Goal: Transaction & Acquisition: Obtain resource

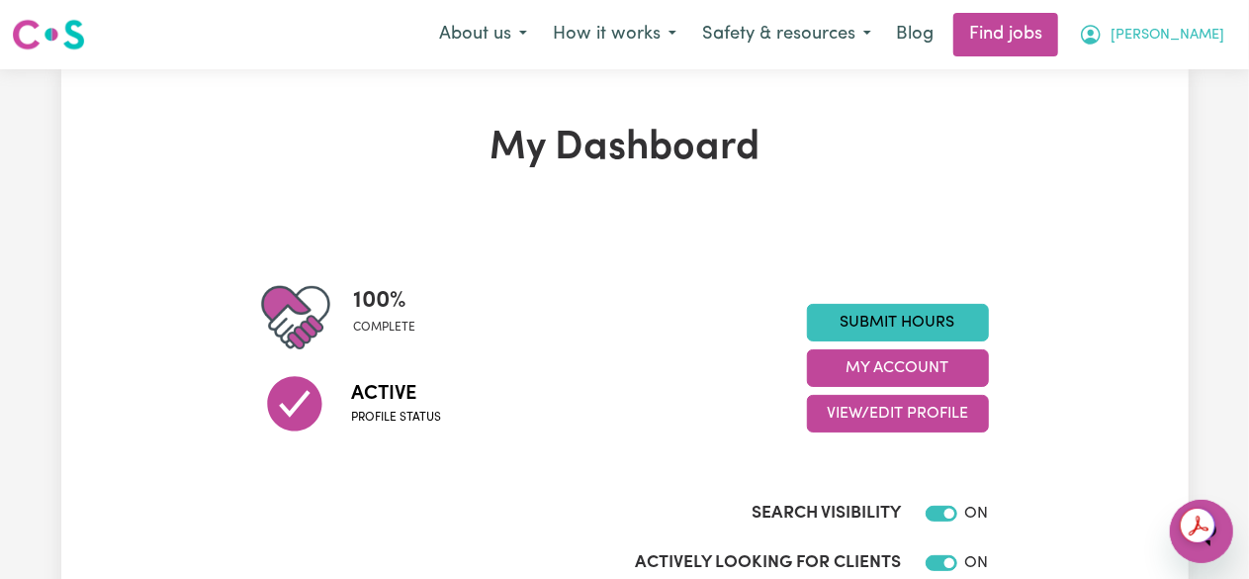
click at [1101, 37] on icon "My Account" at bounding box center [1091, 35] width 20 height 20
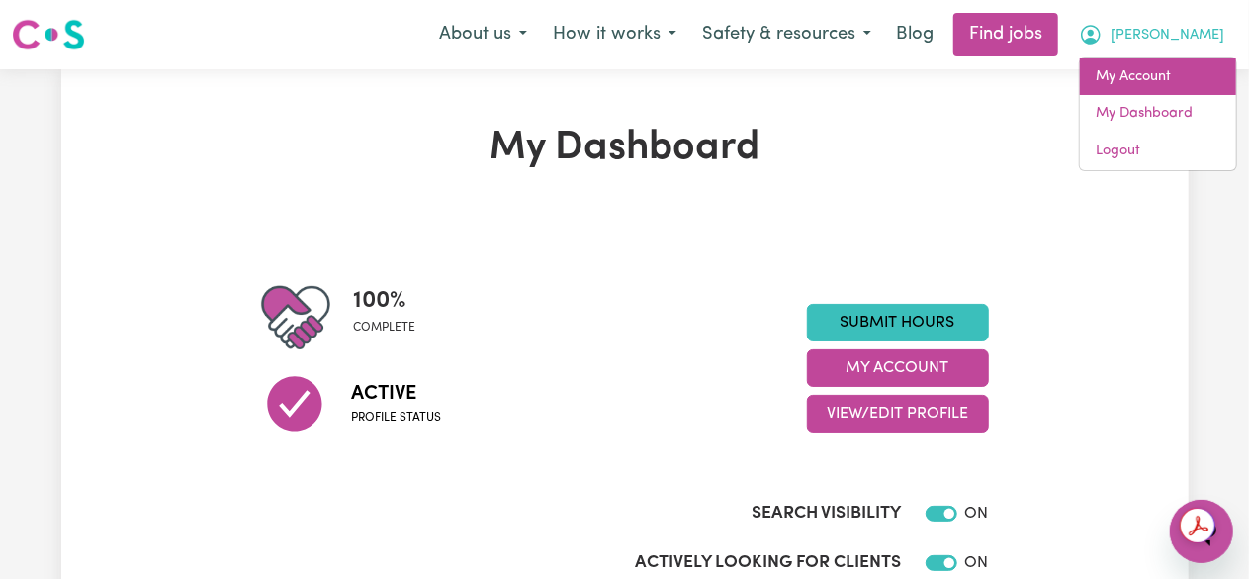
click at [1167, 77] on link "My Account" at bounding box center [1158, 77] width 156 height 38
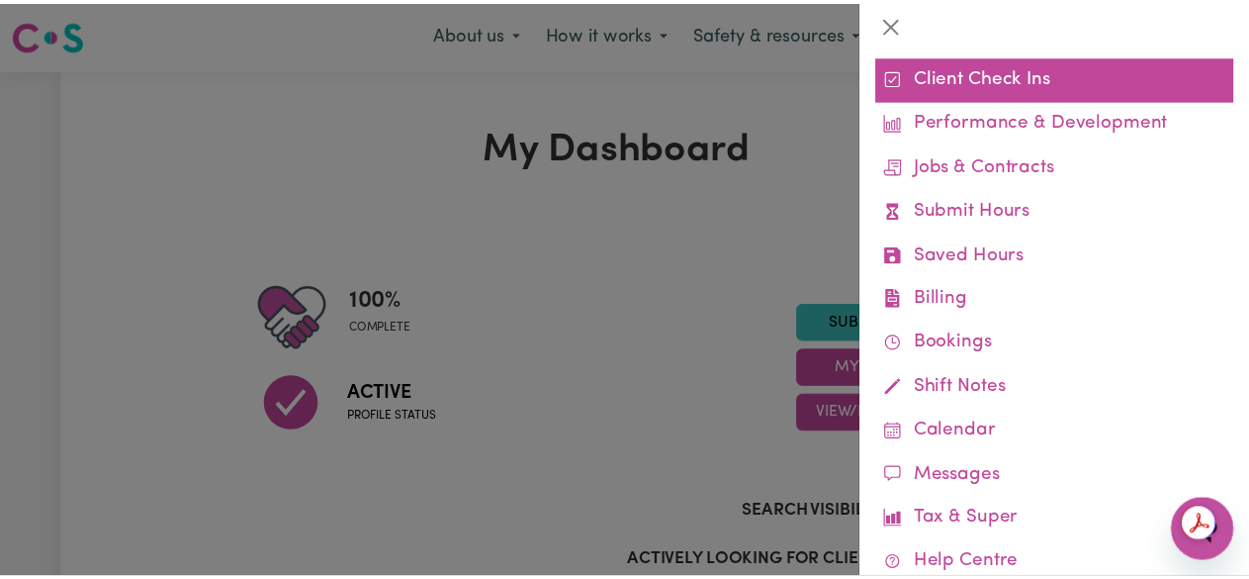
scroll to position [94, 0]
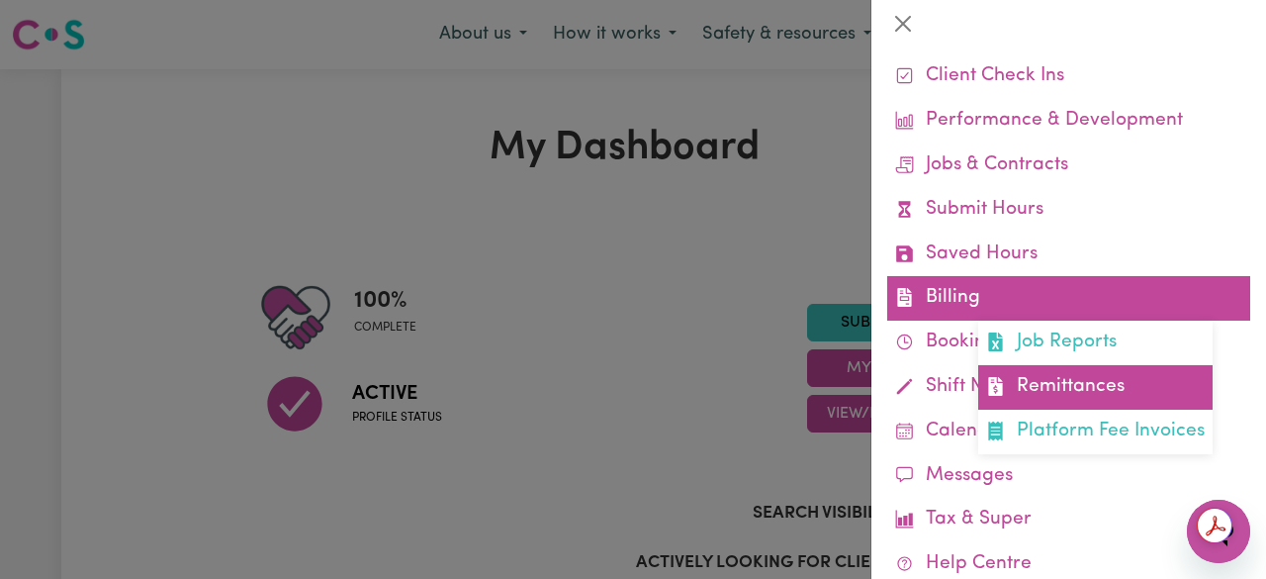
click at [1057, 374] on link "Remittances" at bounding box center [1095, 387] width 234 height 45
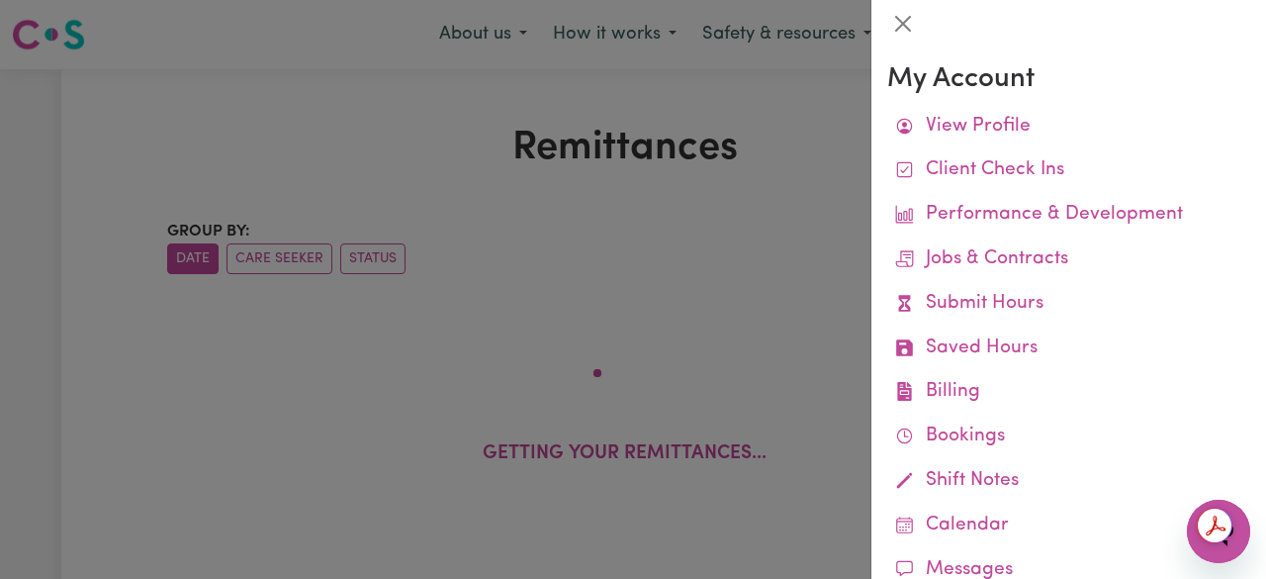
click at [763, 197] on div at bounding box center [633, 289] width 1266 height 579
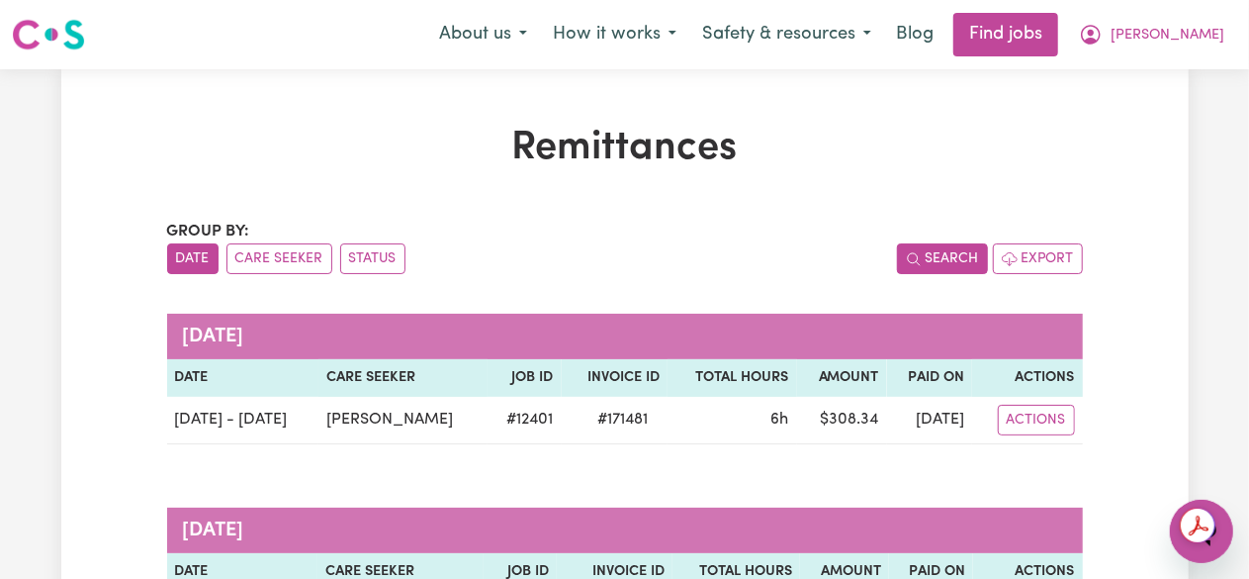
click at [957, 262] on button "Search" at bounding box center [942, 258] width 91 height 31
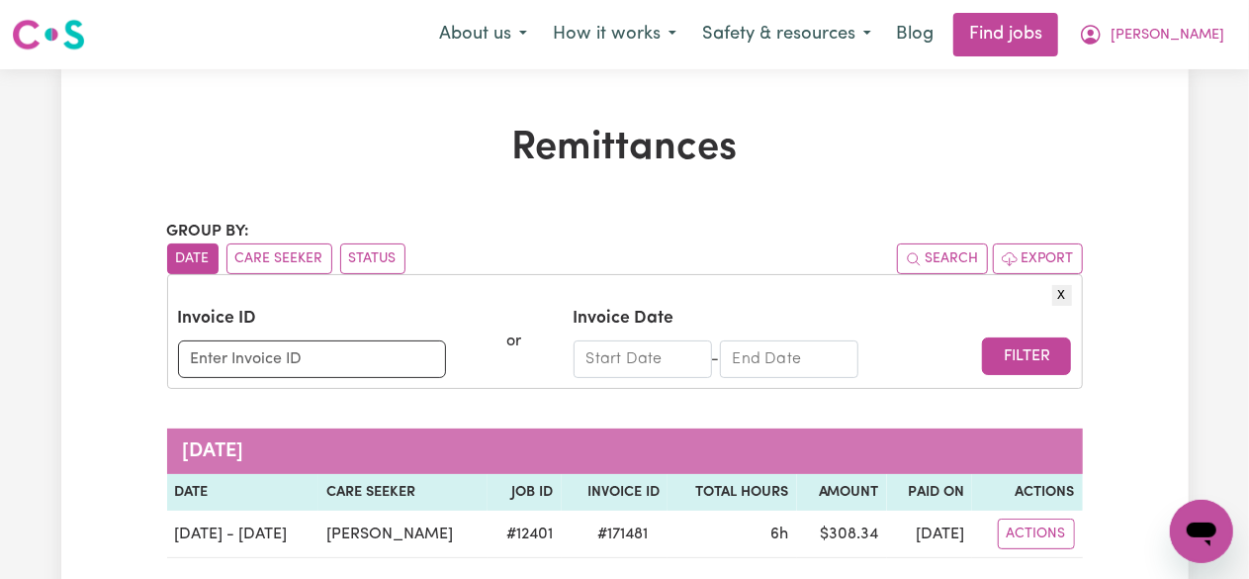
click at [655, 353] on input "Start Date" at bounding box center [643, 359] width 138 height 38
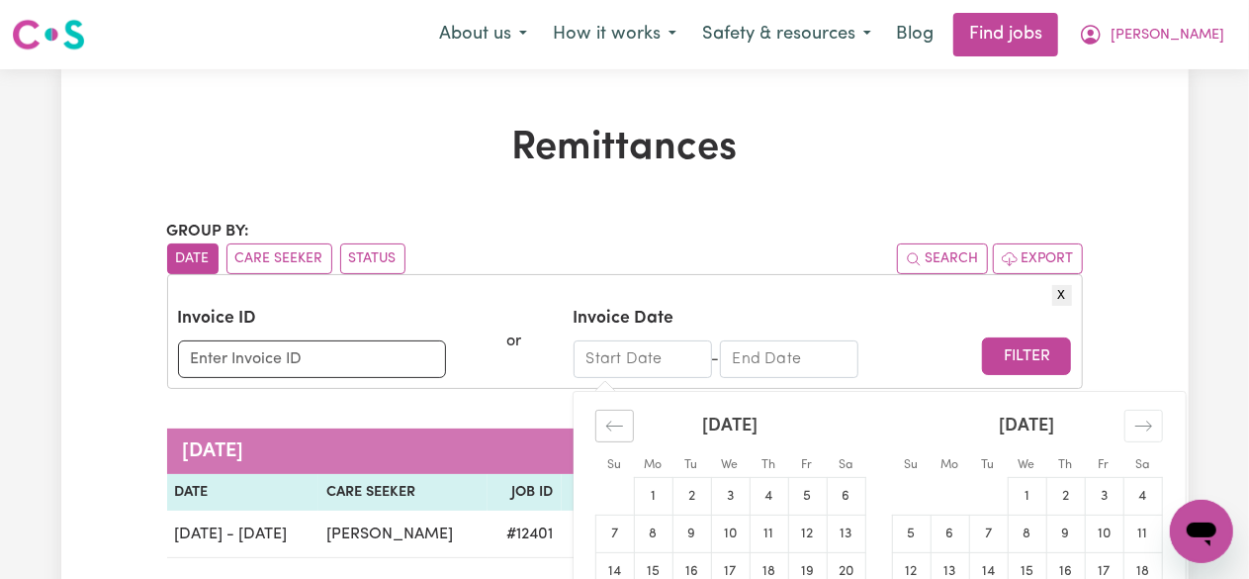
click at [605, 416] on icon "Move backward to switch to the previous month." at bounding box center [614, 425] width 19 height 19
click at [622, 421] on icon "Move backward to switch to the previous month." at bounding box center [614, 425] width 19 height 19
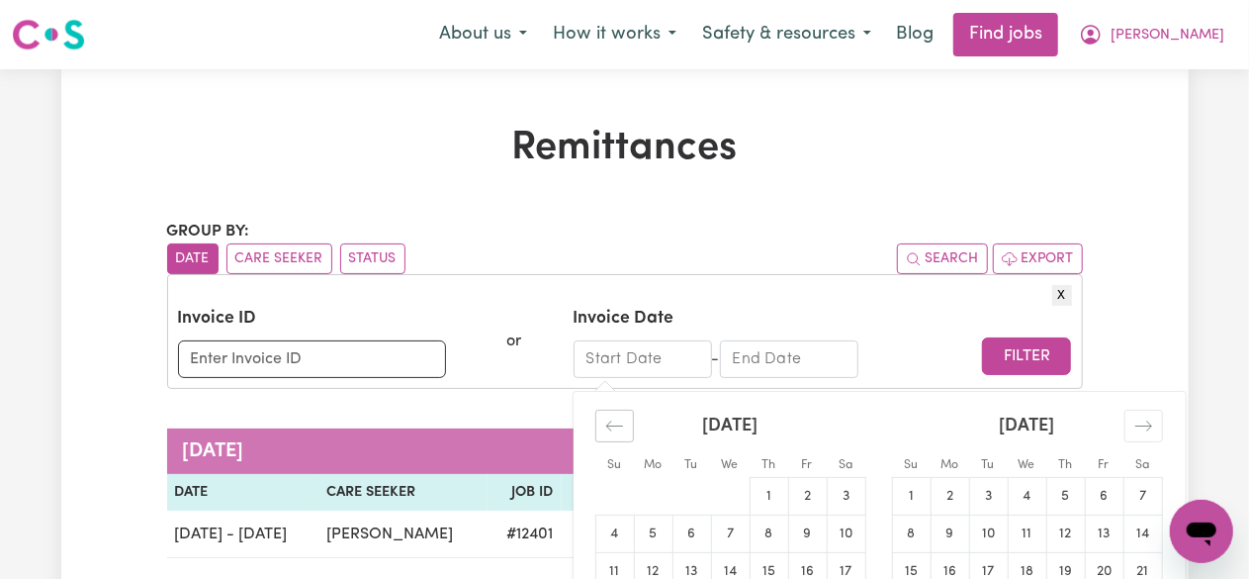
click at [622, 421] on icon "Move backward to switch to the previous month." at bounding box center [614, 425] width 19 height 19
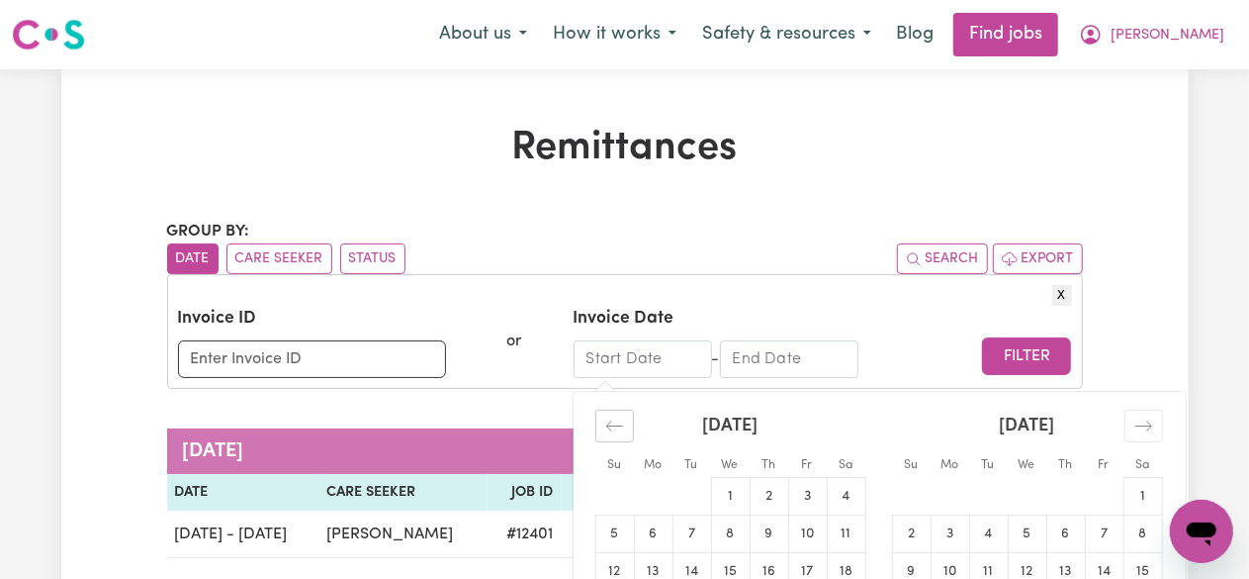
click at [622, 421] on icon "Move backward to switch to the previous month." at bounding box center [614, 425] width 19 height 19
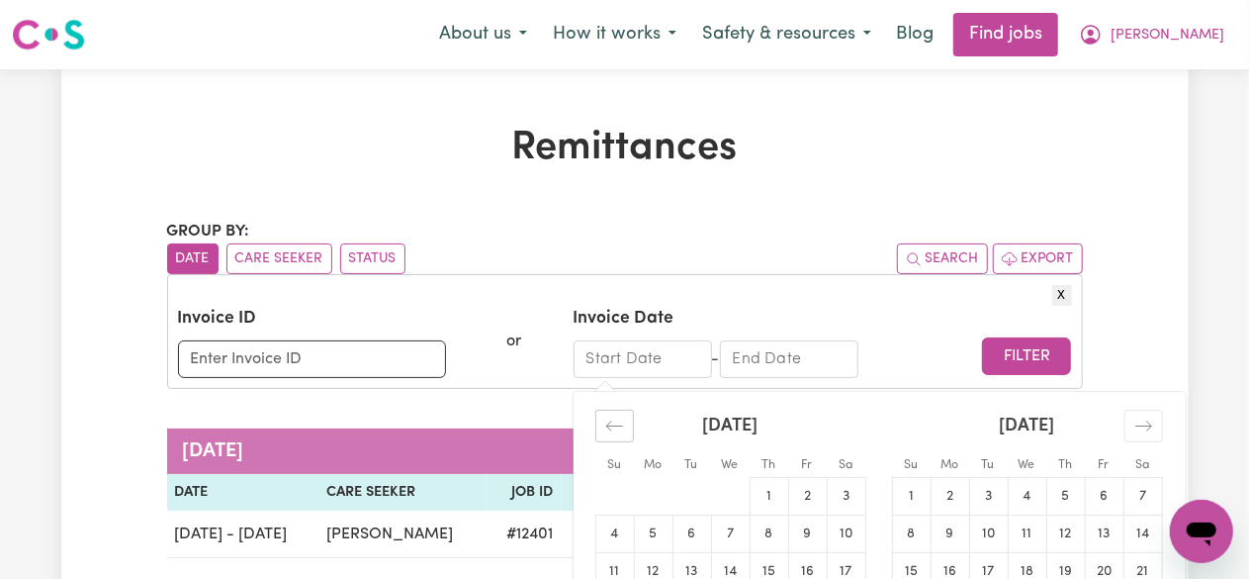
click at [622, 421] on icon "Move backward to switch to the previous month." at bounding box center [614, 425] width 19 height 19
click at [657, 499] on td "1" at bounding box center [653, 496] width 39 height 38
type input "[DATE]"
click at [911, 340] on div "[DATE] Navigate forward to interact with the calendar and select a date. Press …" at bounding box center [753, 359] width 358 height 38
click at [836, 356] on input "End Date" at bounding box center [789, 359] width 138 height 38
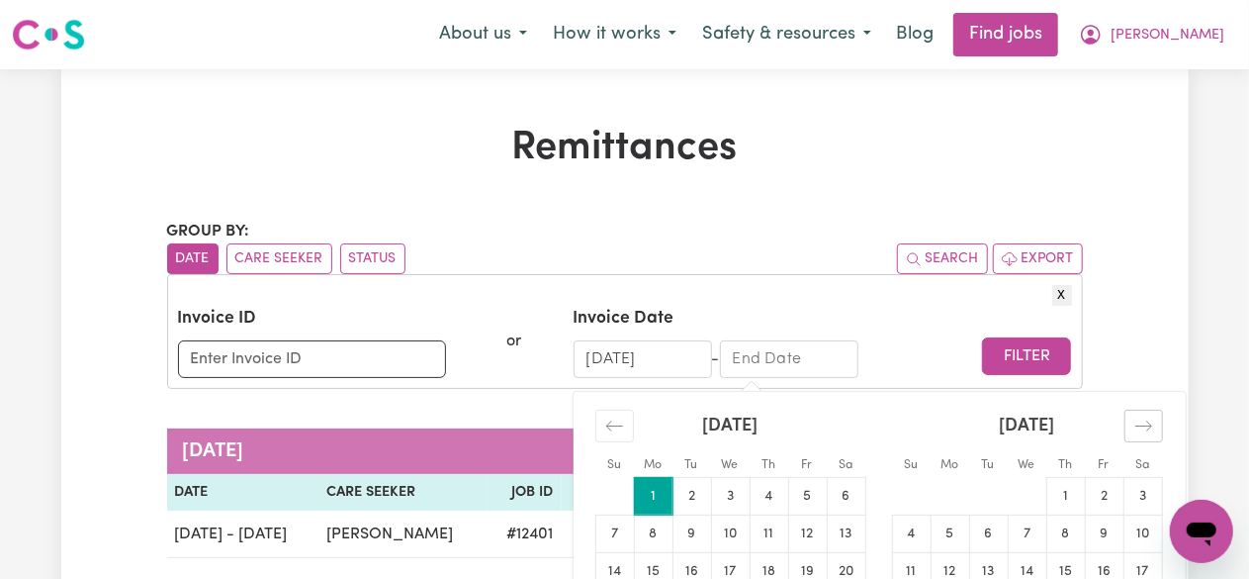
click at [1147, 433] on icon "Move forward to switch to the next month." at bounding box center [1144, 425] width 19 height 19
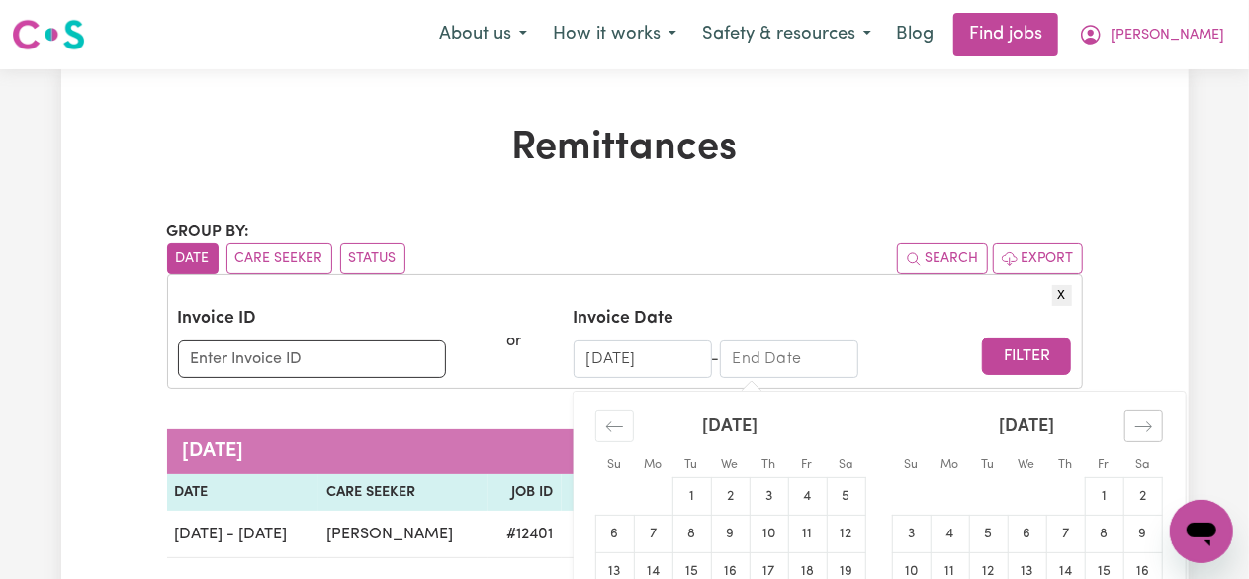
click at [1147, 433] on icon "Move forward to switch to the next month." at bounding box center [1144, 425] width 19 height 19
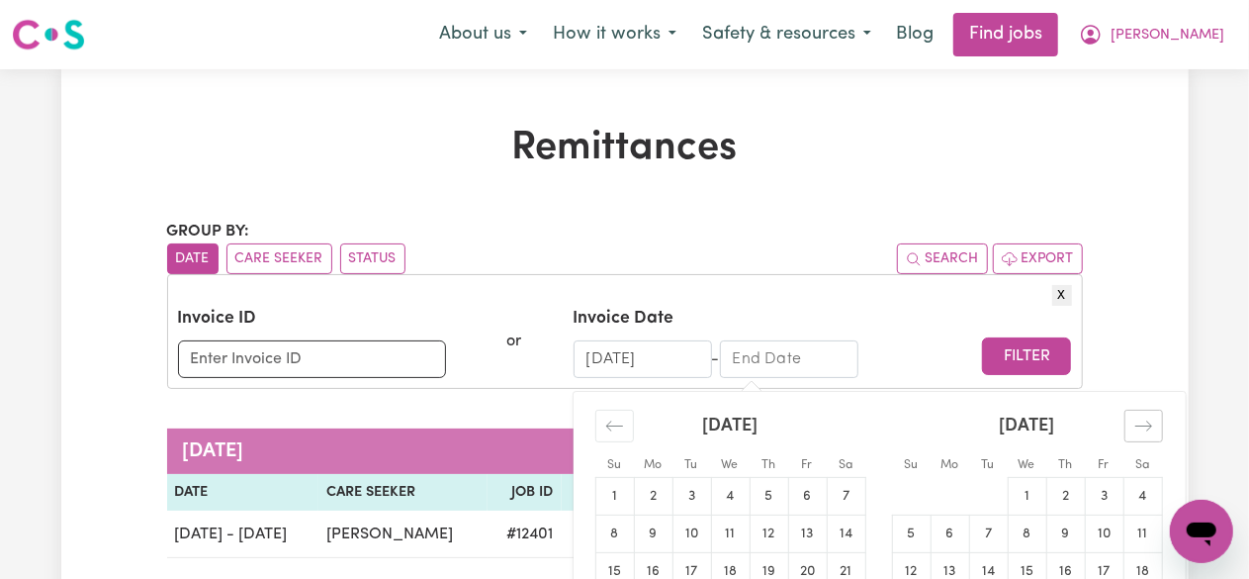
click at [1147, 433] on icon "Move forward to switch to the next month." at bounding box center [1144, 425] width 19 height 19
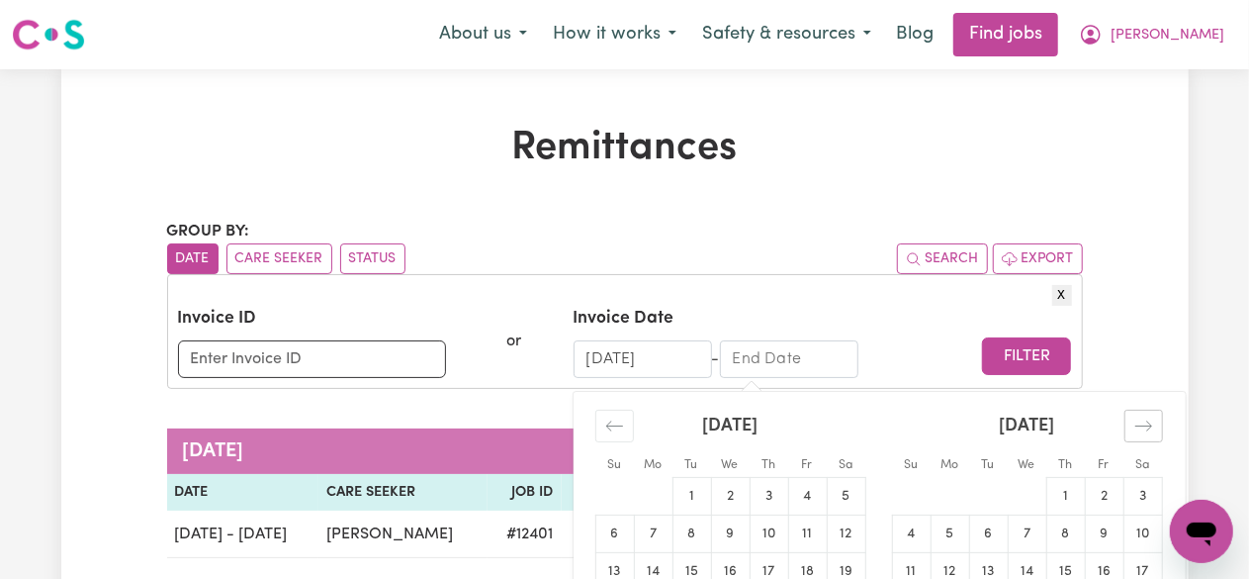
click at [1147, 433] on icon "Move forward to switch to the next month." at bounding box center [1144, 425] width 19 height 19
click at [605, 421] on icon "Move backward to switch to the previous month." at bounding box center [614, 425] width 19 height 19
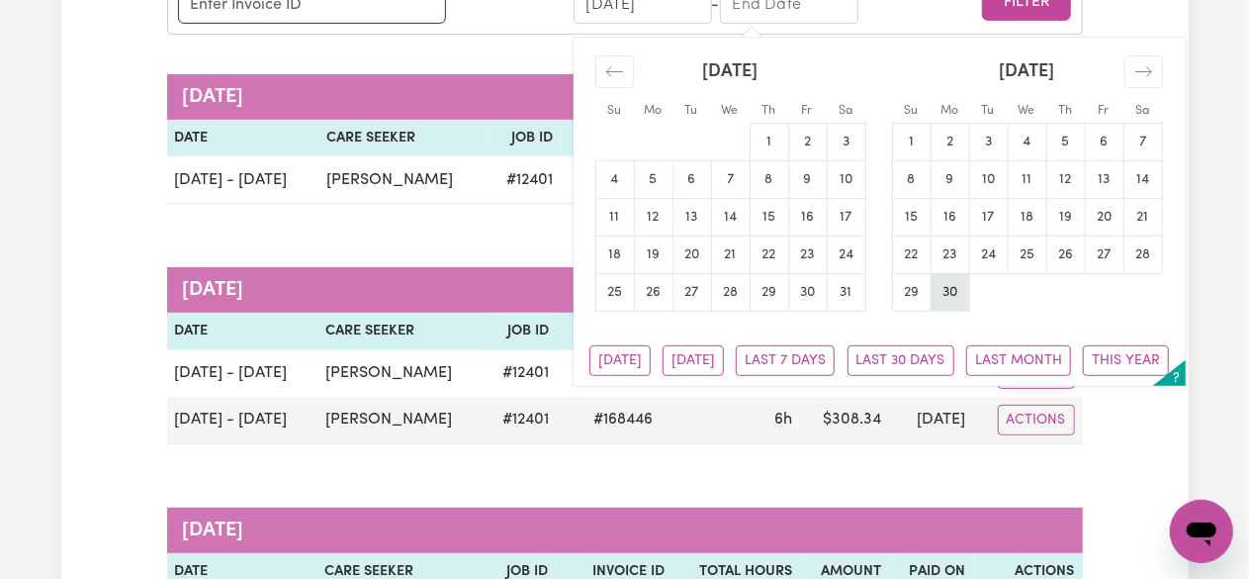
scroll to position [356, 0]
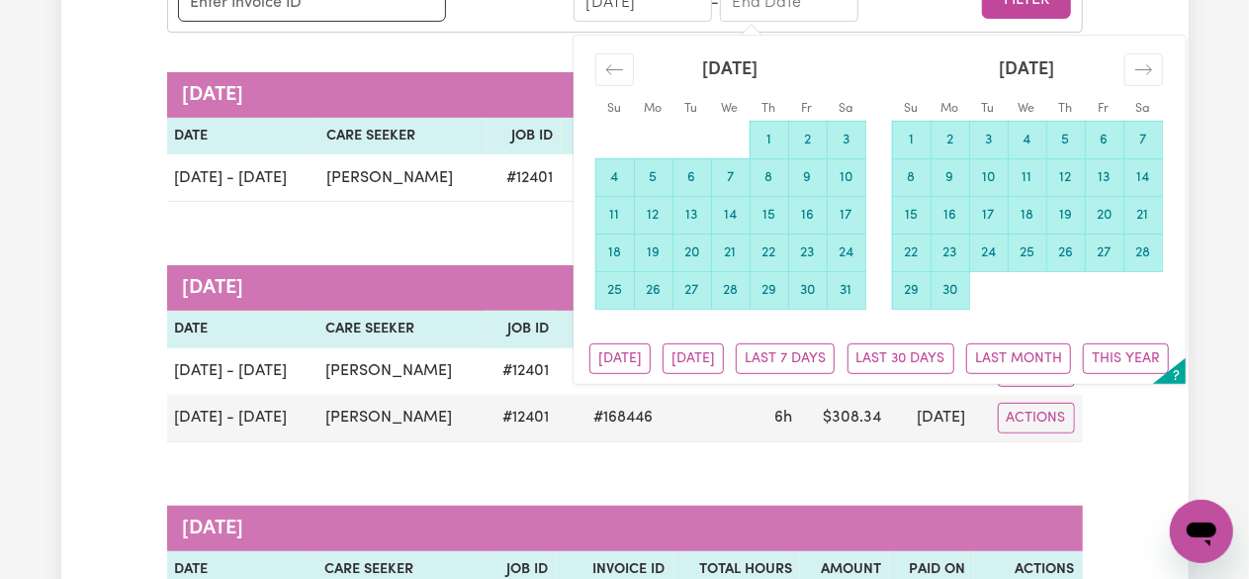
click at [955, 296] on td "30" at bounding box center [950, 290] width 39 height 38
type input "[DATE]"
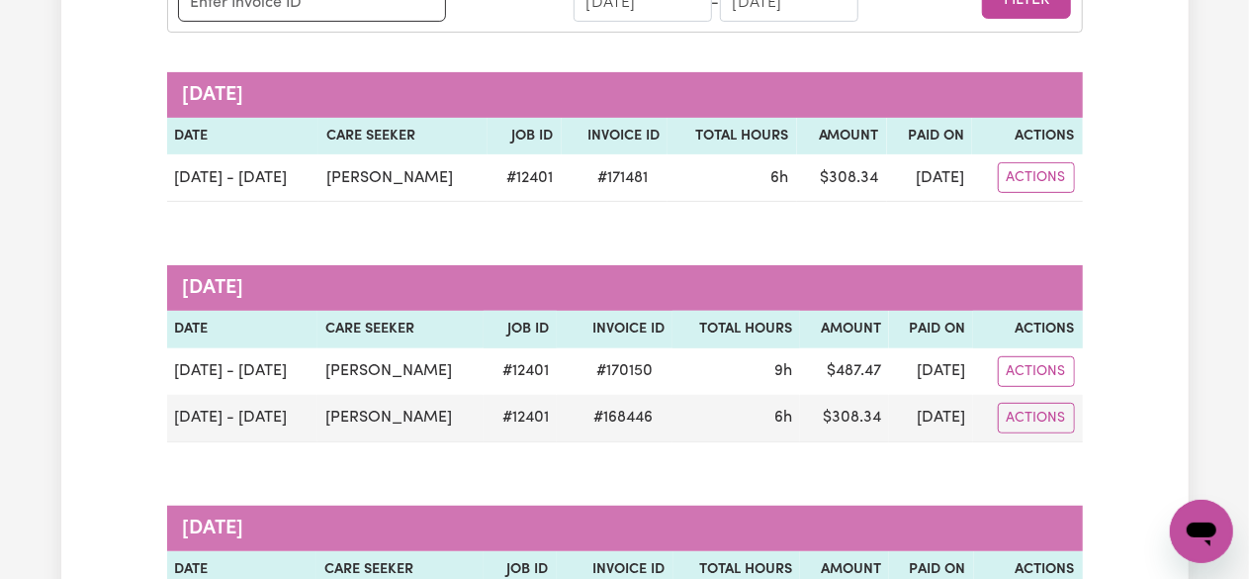
scroll to position [206, 0]
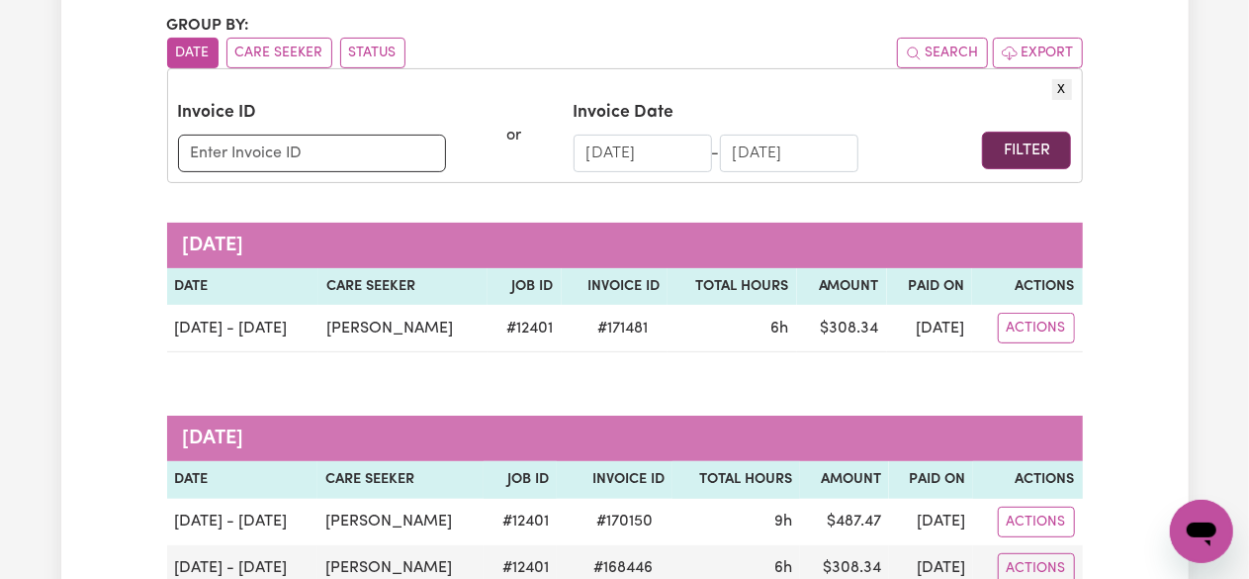
click at [1030, 158] on button "Filter" at bounding box center [1026, 151] width 89 height 38
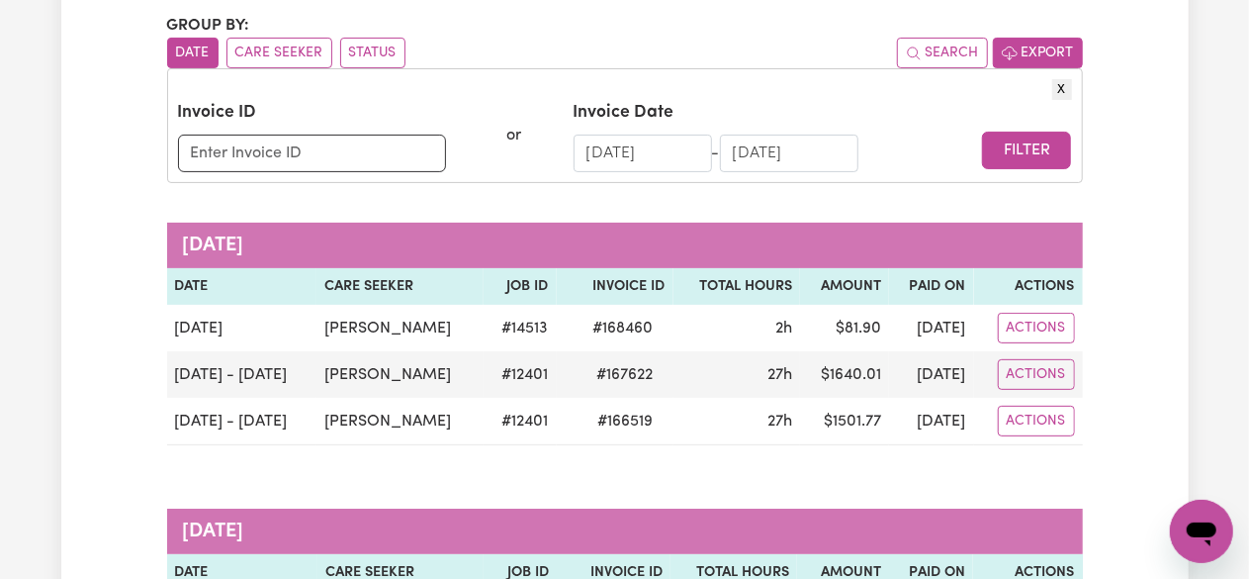
click at [1027, 57] on button "Export" at bounding box center [1038, 53] width 90 height 31
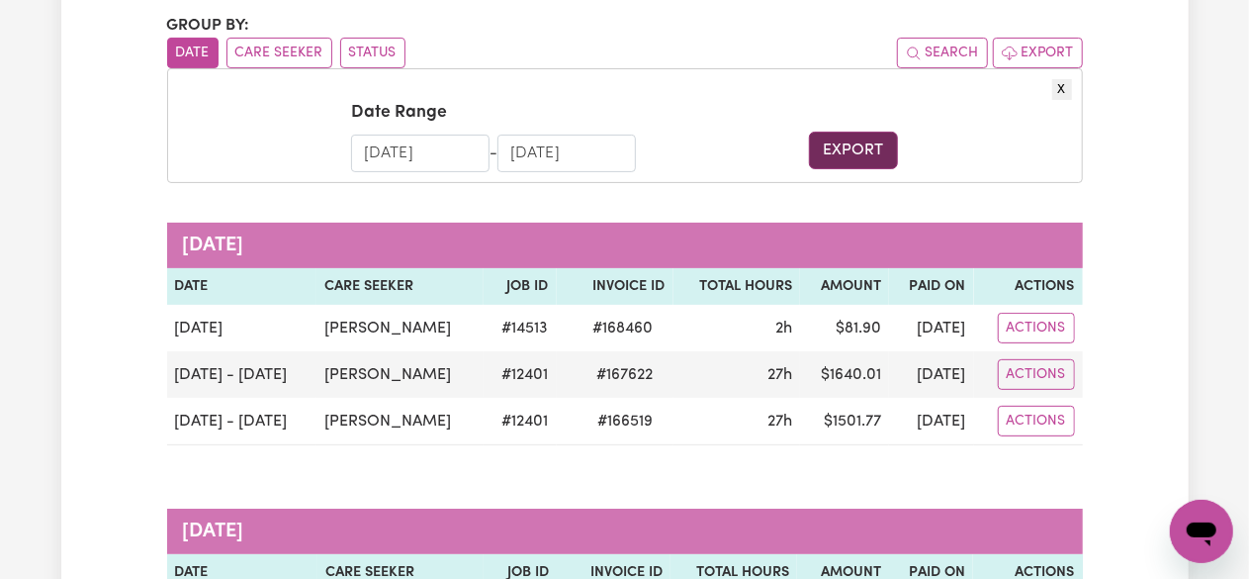
click at [858, 146] on button "Export" at bounding box center [853, 151] width 89 height 38
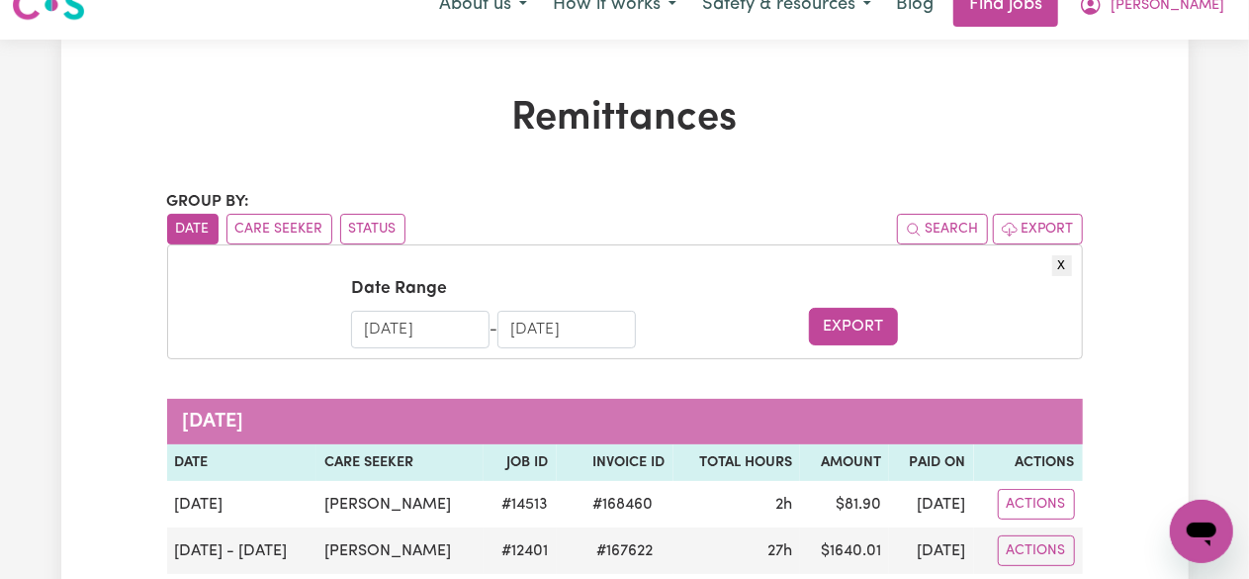
scroll to position [29, 0]
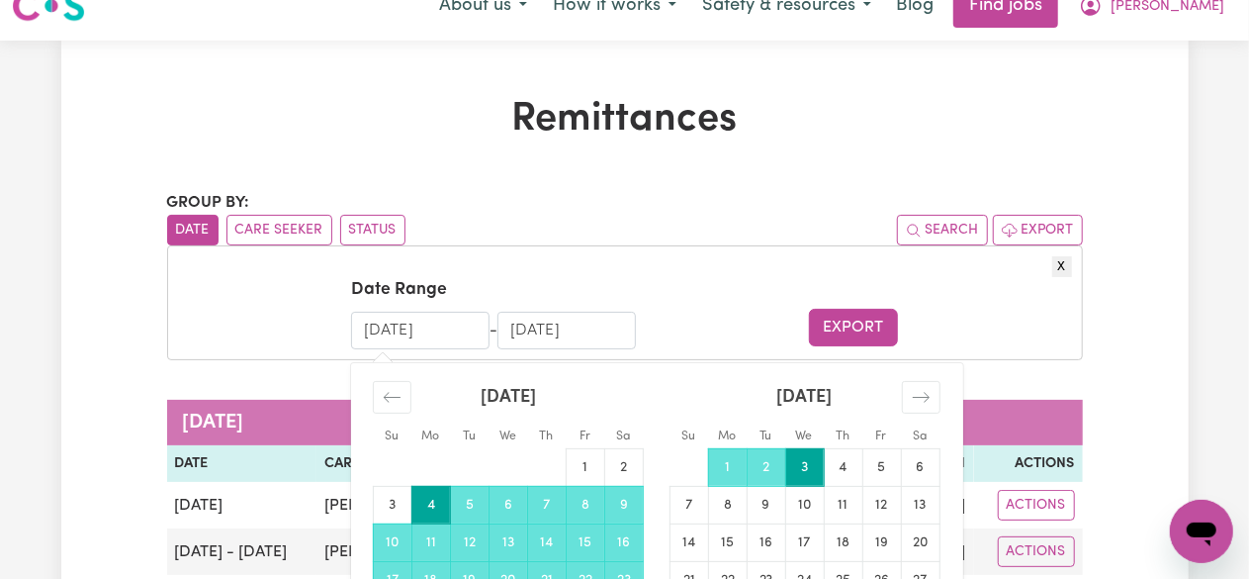
click at [408, 321] on input "[DATE]" at bounding box center [420, 331] width 138 height 38
click at [449, 333] on input "[DATE]" at bounding box center [420, 331] width 138 height 38
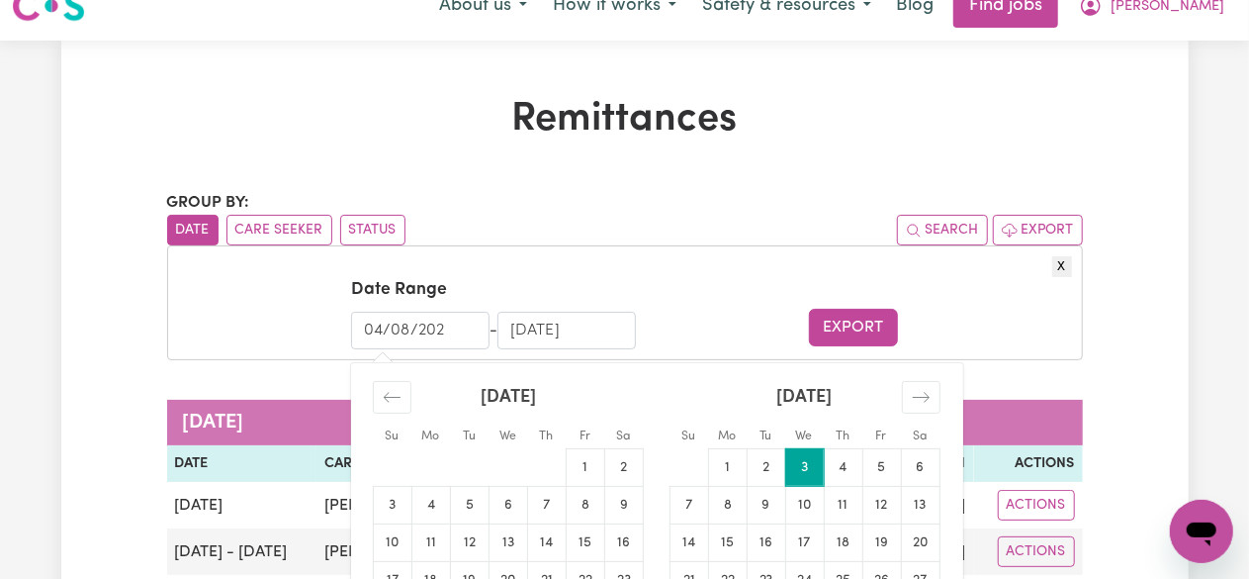
type input "[DATE]"
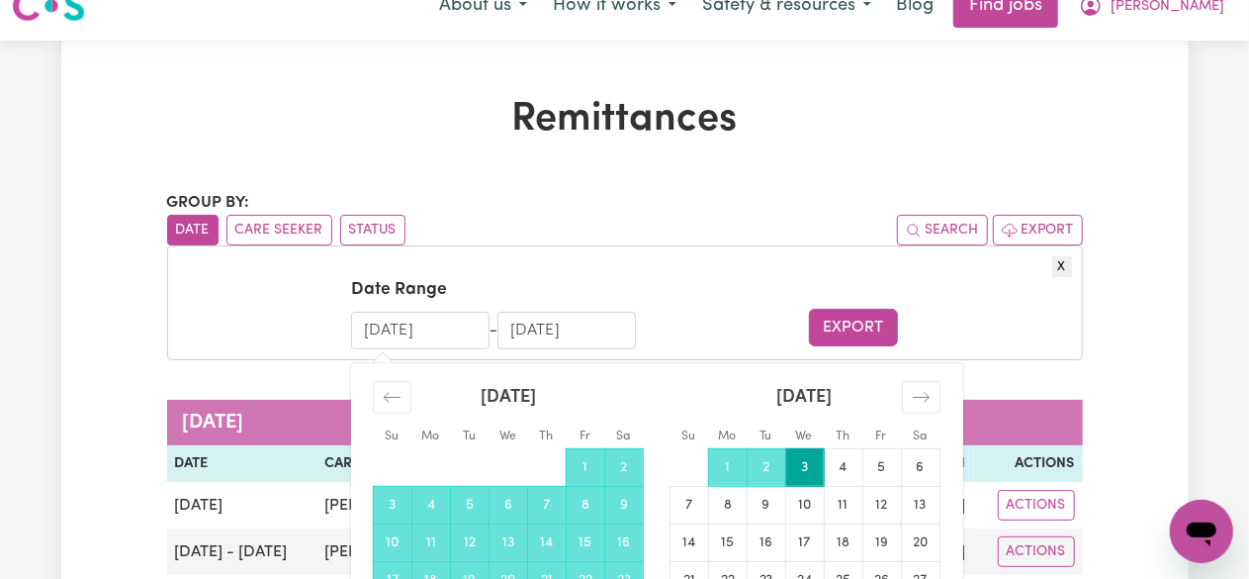
click at [383, 324] on input "[DATE]" at bounding box center [420, 331] width 138 height 38
drag, startPoint x: 460, startPoint y: 329, endPoint x: 317, endPoint y: 321, distance: 143.6
click at [317, 321] on form "Date Range [DATE] Navigate forward to interact with the calendar and select a d…" at bounding box center [625, 312] width 894 height 71
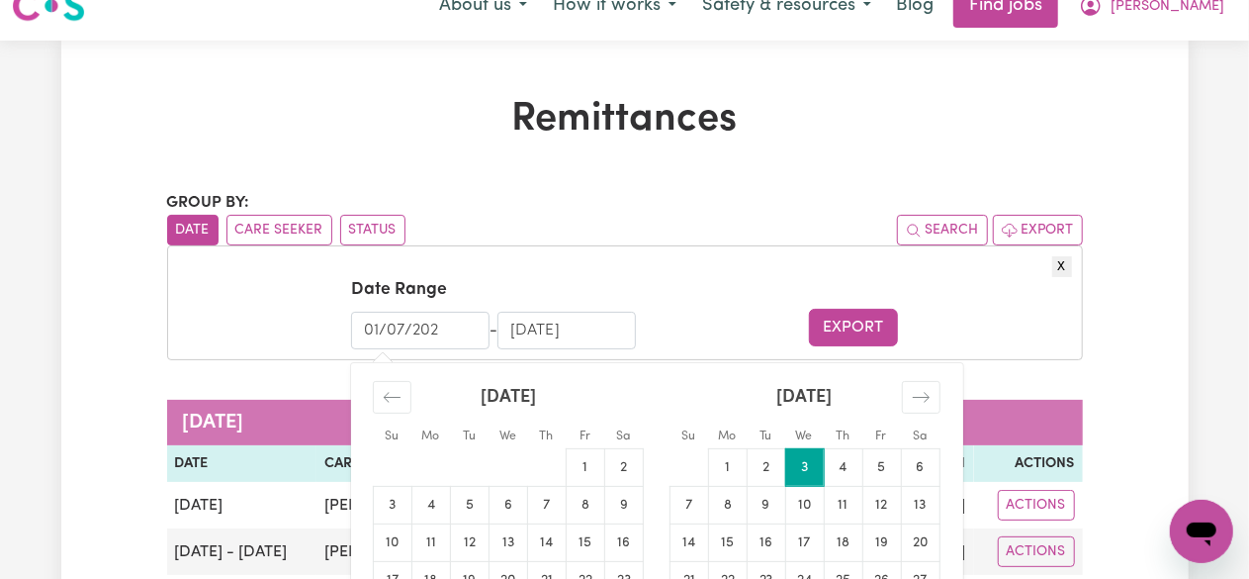
type input "[DATE]"
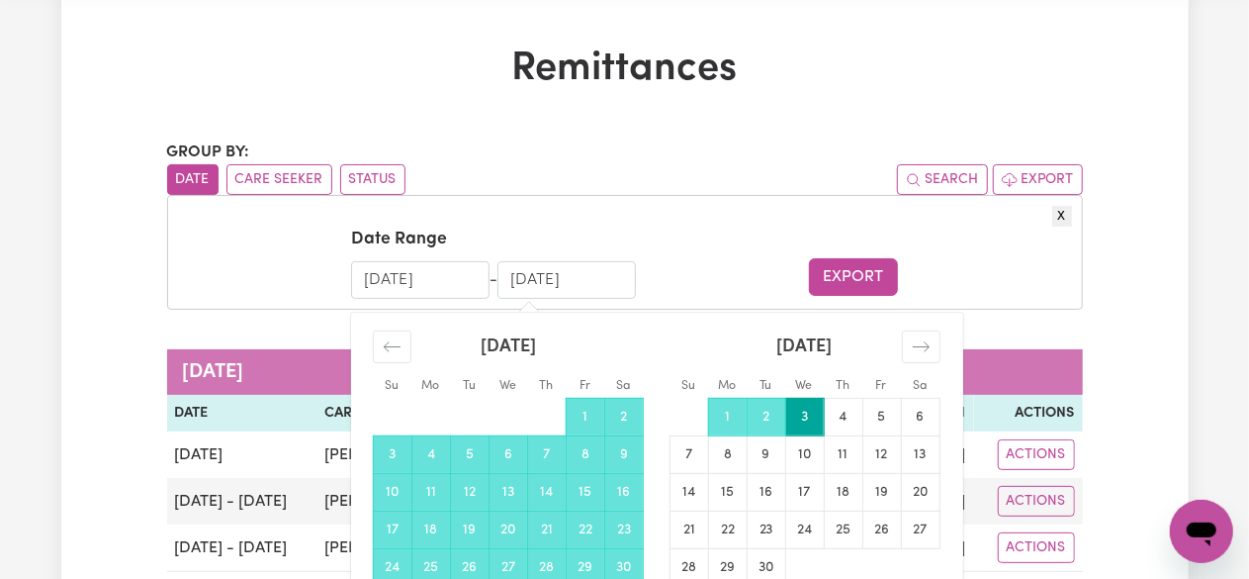
scroll to position [80, 0]
click at [539, 278] on input "[DATE]" at bounding box center [567, 279] width 138 height 38
click at [528, 278] on input "[DATE]" at bounding box center [567, 279] width 138 height 38
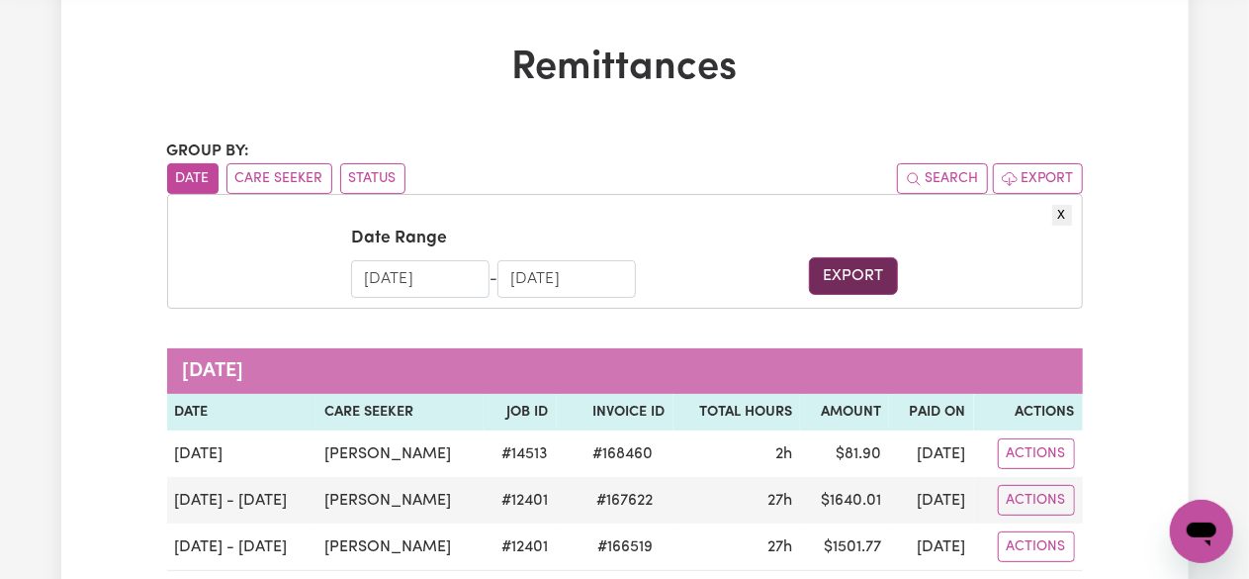
click at [849, 284] on button "Export" at bounding box center [853, 276] width 89 height 38
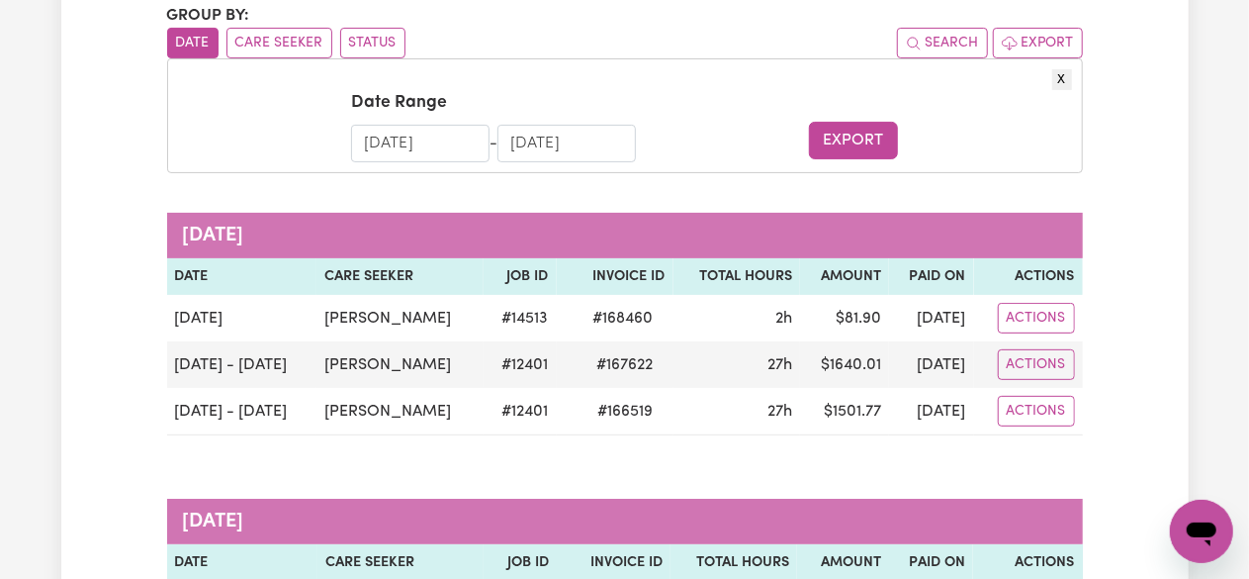
scroll to position [215, 0]
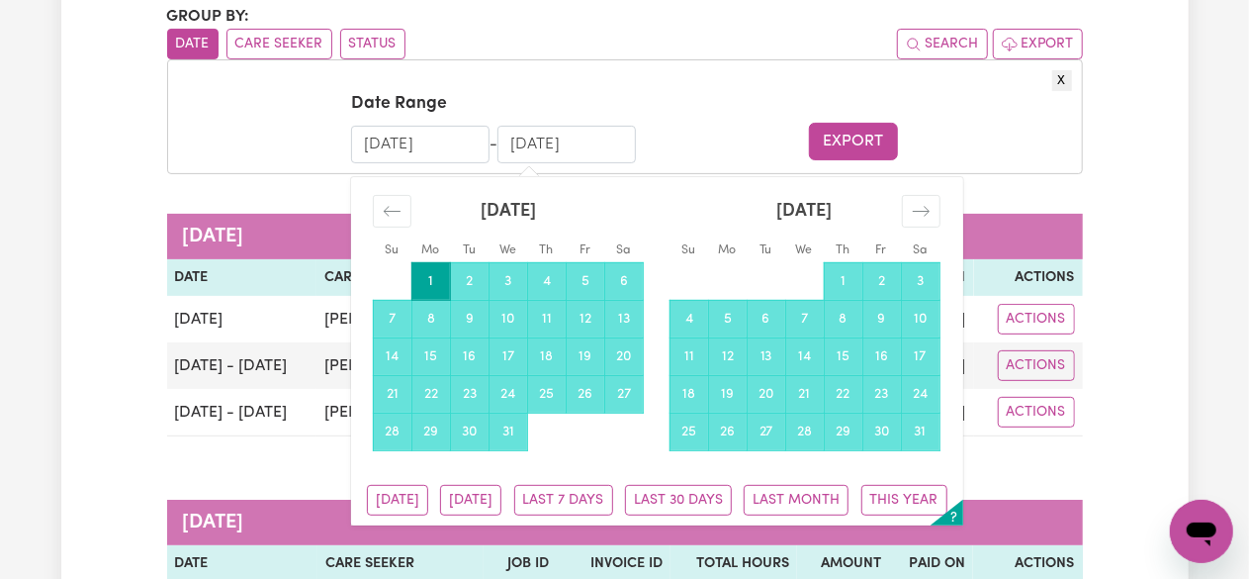
click at [552, 143] on input "[DATE]" at bounding box center [567, 145] width 138 height 38
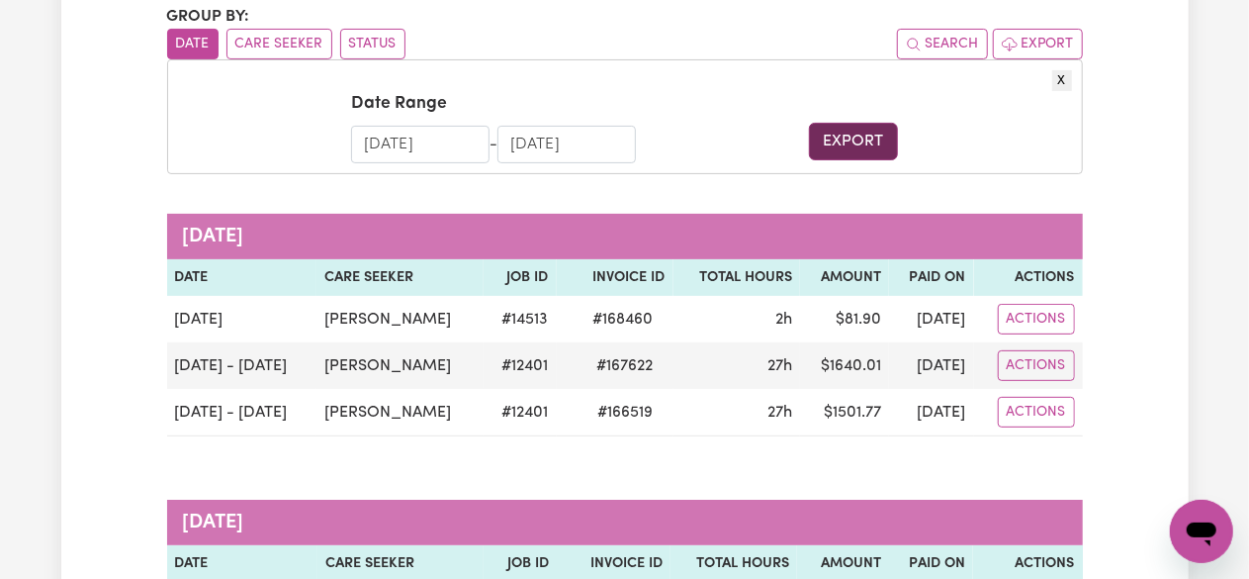
type input "[DATE]"
click at [872, 145] on button "Export" at bounding box center [853, 142] width 89 height 38
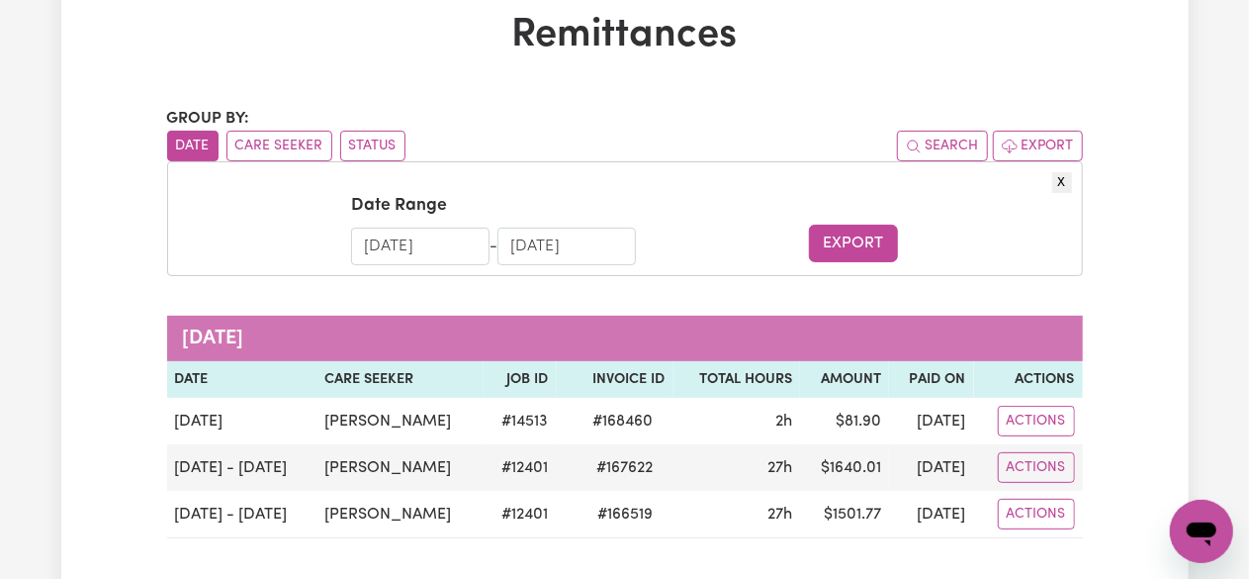
scroll to position [0, 0]
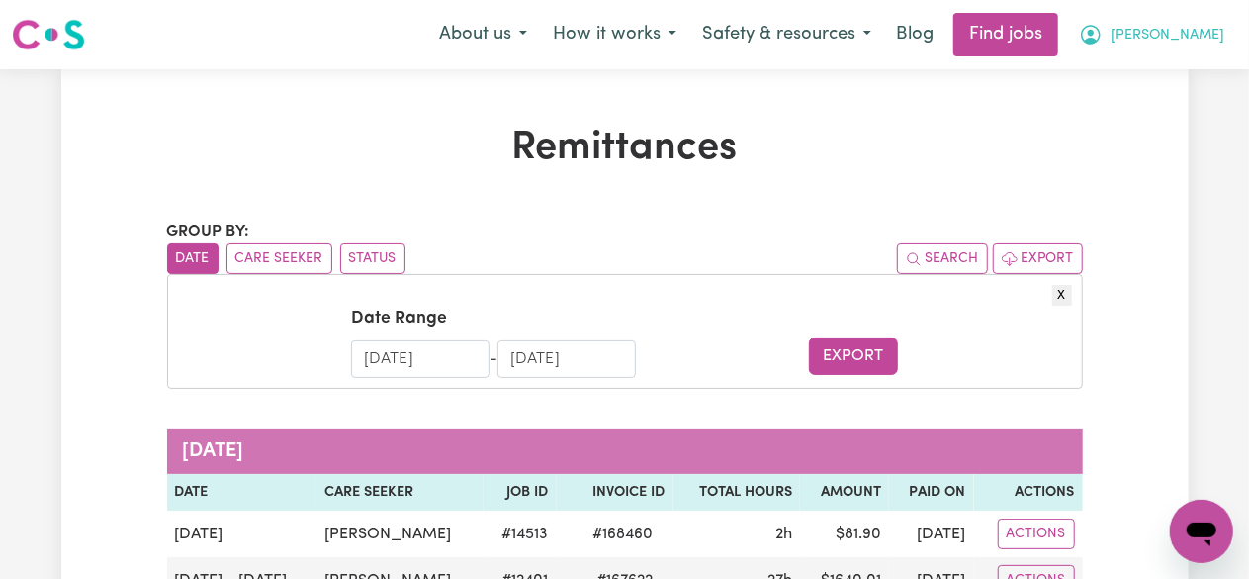
click at [1215, 30] on button "[PERSON_NAME]" at bounding box center [1151, 35] width 171 height 42
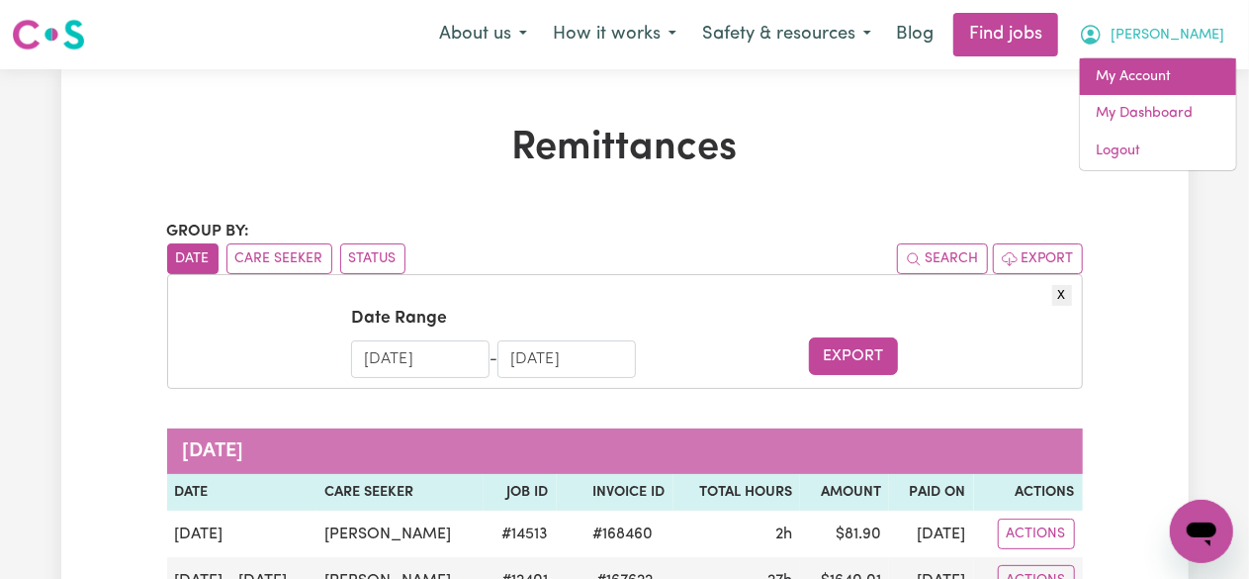
click at [1176, 89] on link "My Account" at bounding box center [1158, 77] width 156 height 38
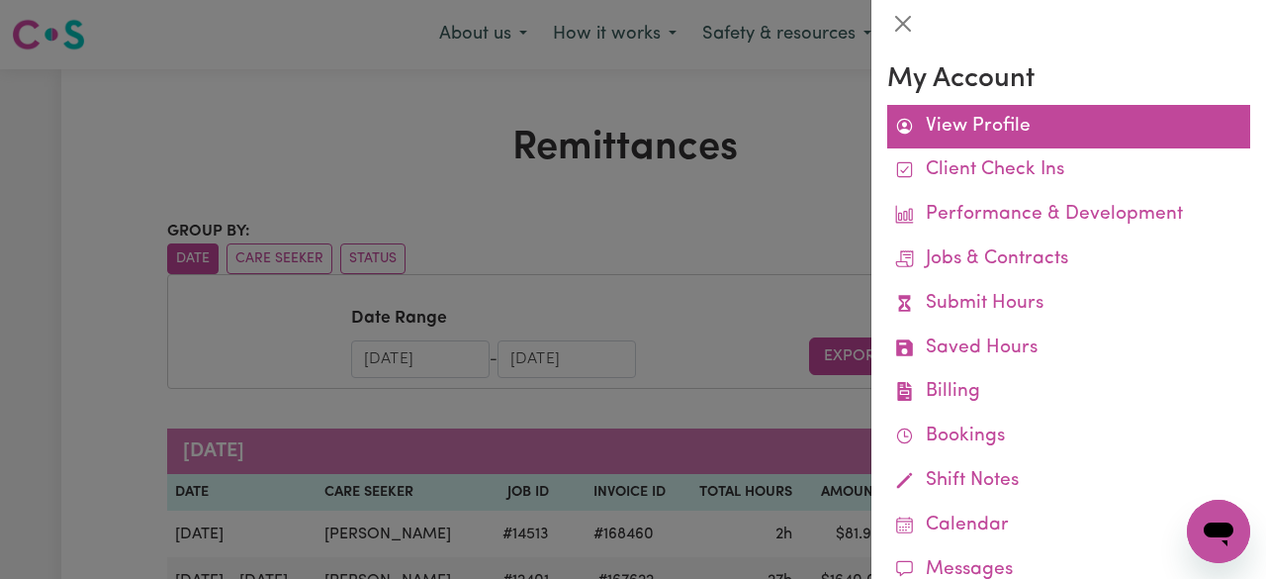
click at [1095, 141] on link "View Profile" at bounding box center [1068, 127] width 363 height 45
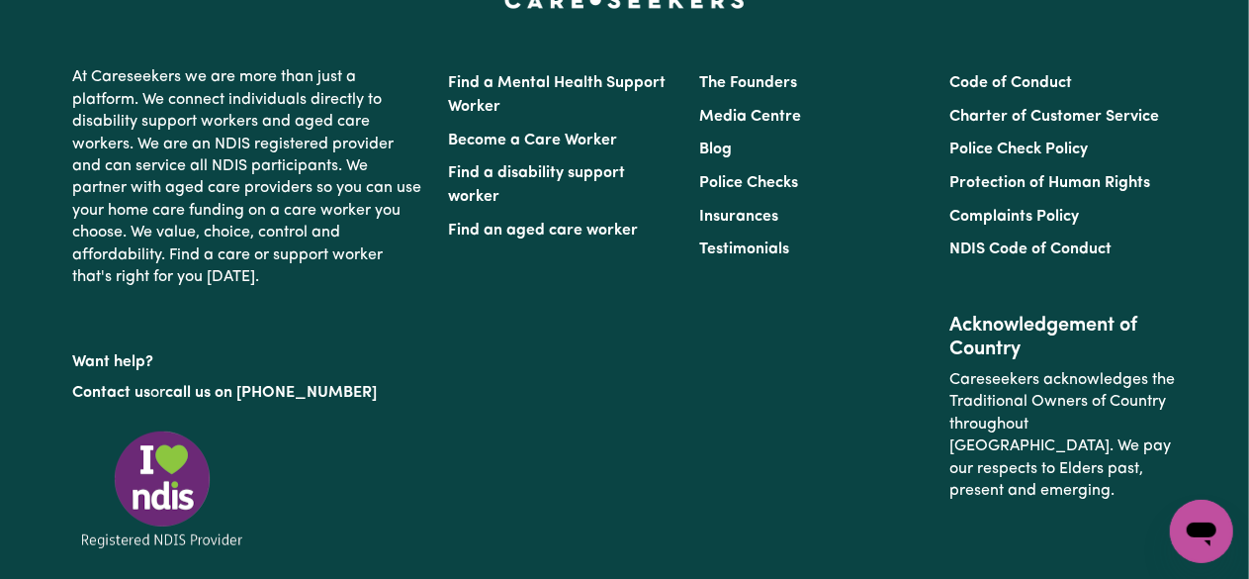
scroll to position [3908, 0]
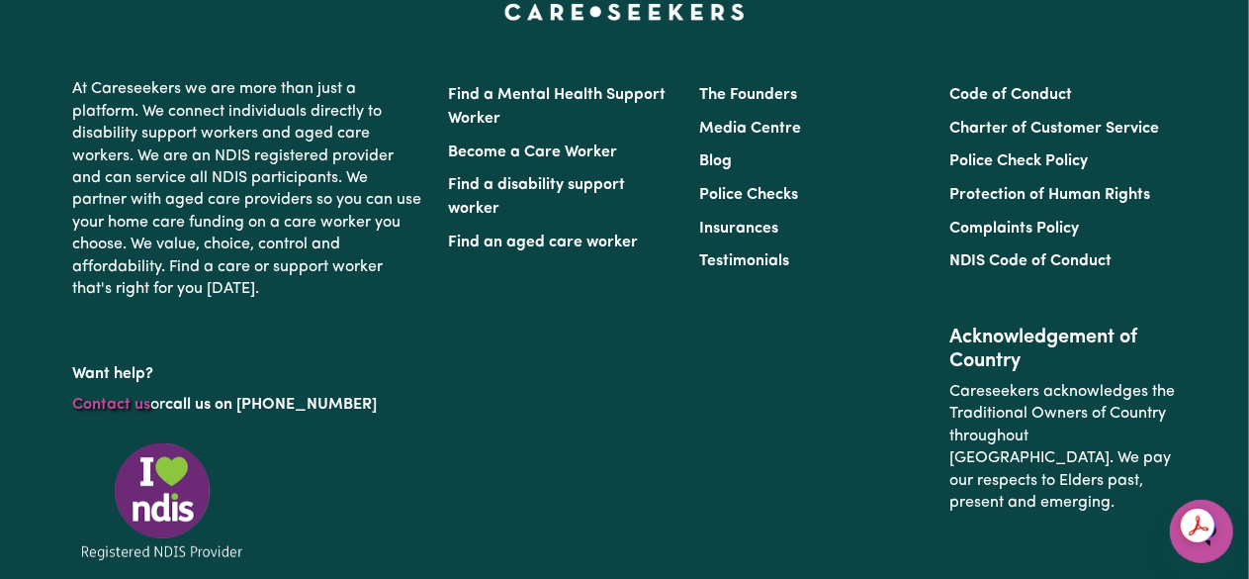
click at [116, 407] on link "Contact us" at bounding box center [112, 405] width 78 height 16
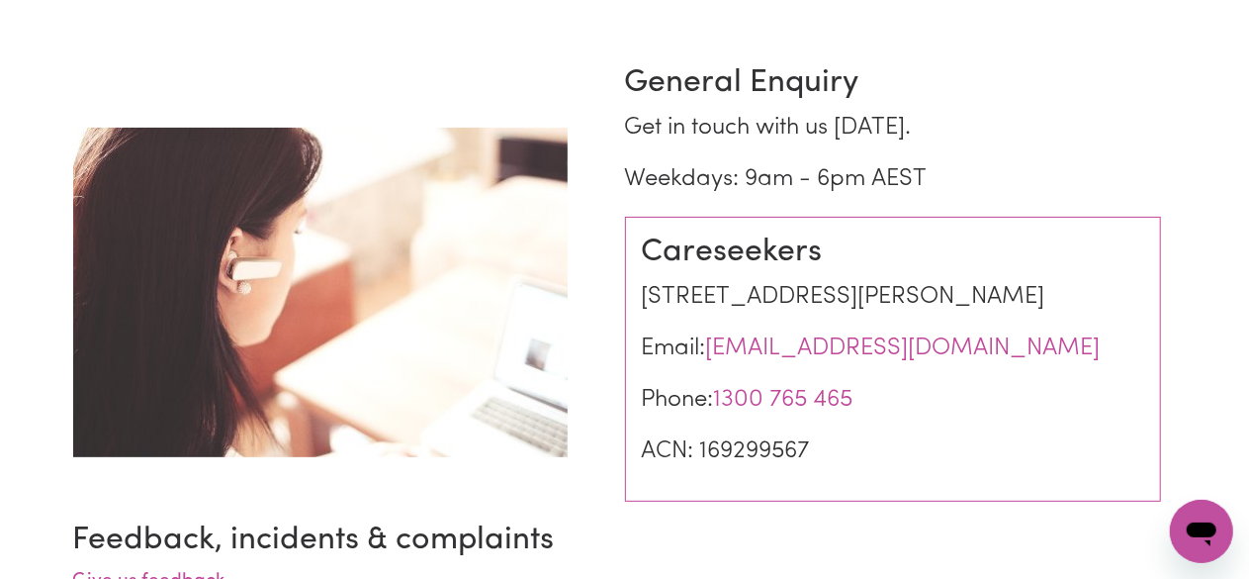
scroll to position [180, 0]
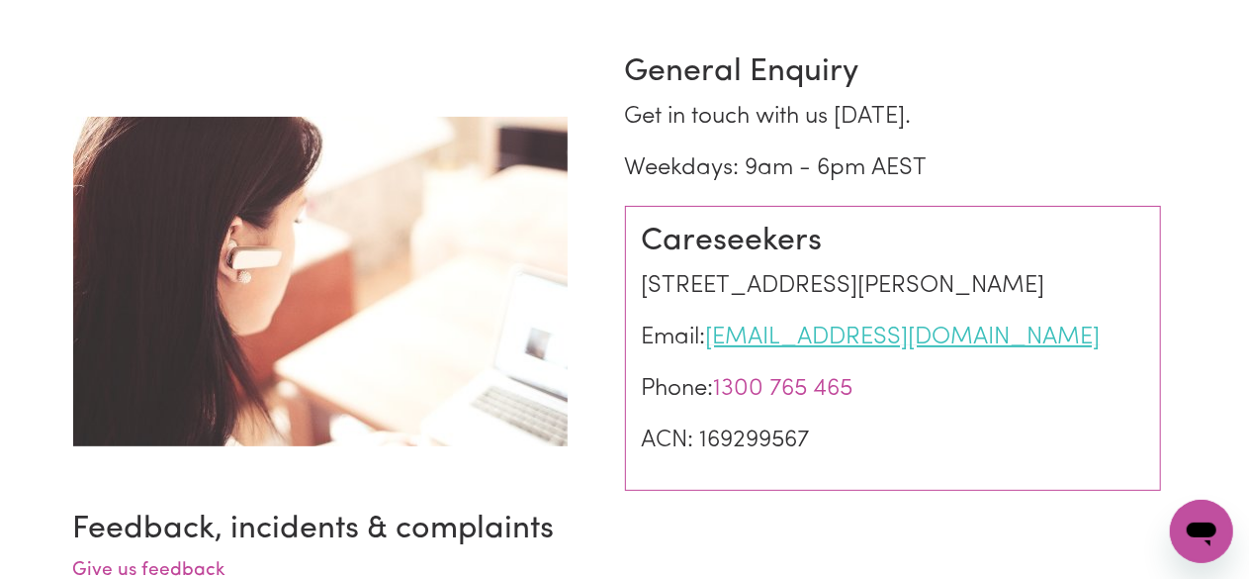
click at [781, 349] on link "[EMAIL_ADDRESS][DOMAIN_NAME]" at bounding box center [903, 337] width 395 height 24
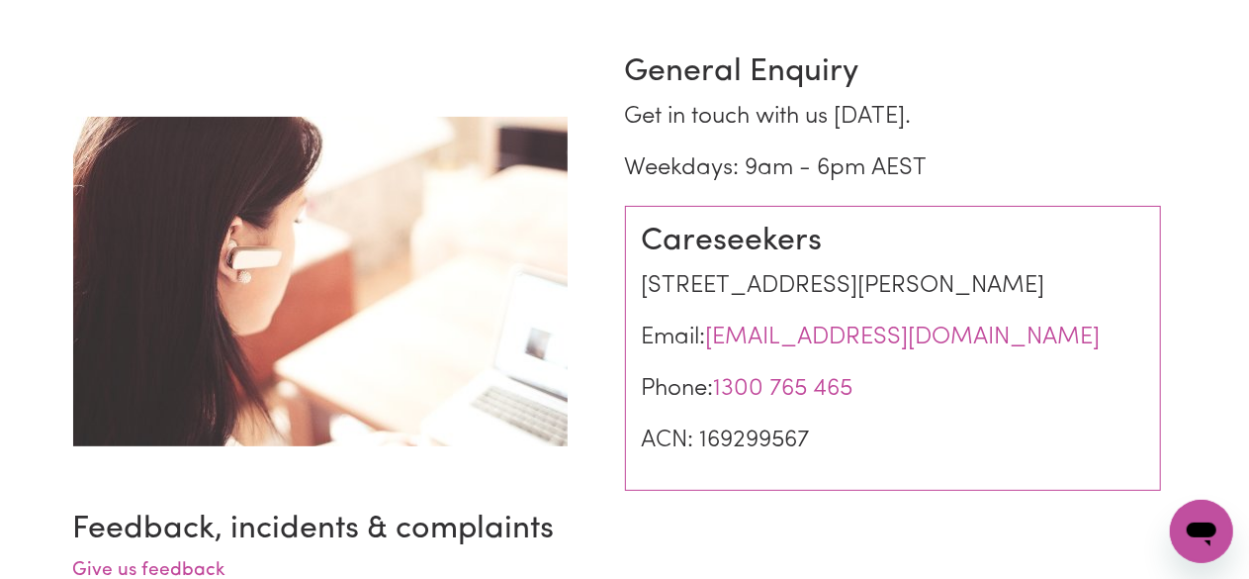
click at [1046, 234] on h3 "Careseekers" at bounding box center [893, 242] width 502 height 38
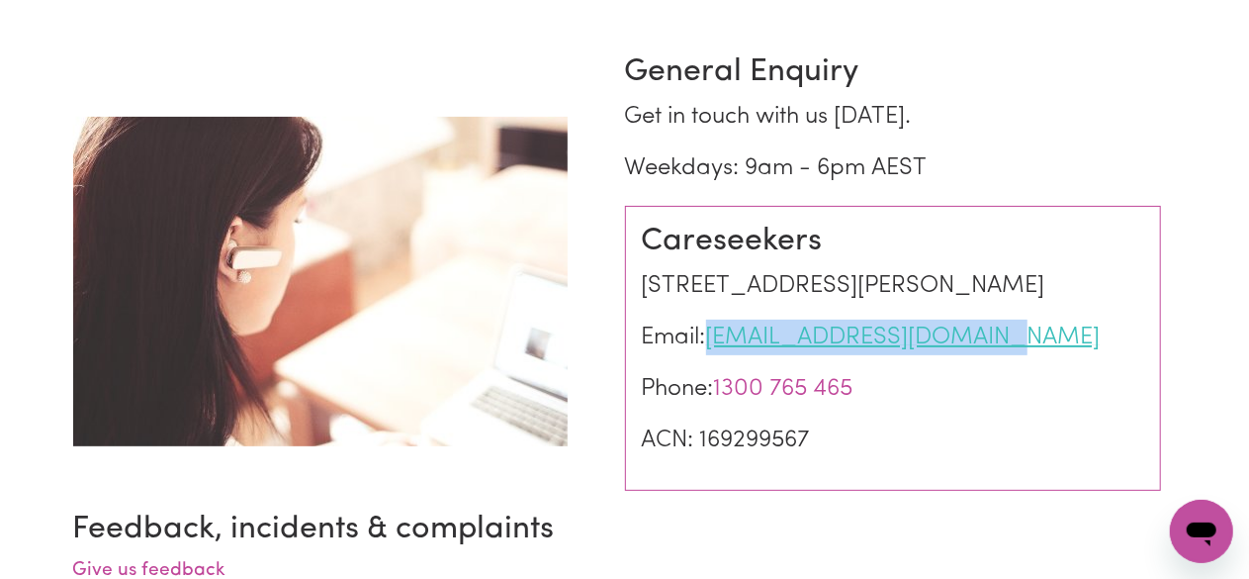
drag, startPoint x: 1005, startPoint y: 377, endPoint x: 707, endPoint y: 365, distance: 298.0
click at [707, 355] on p "Email: [EMAIL_ADDRESS][DOMAIN_NAME]" at bounding box center [893, 337] width 502 height 36
copy link "[EMAIL_ADDRESS][DOMAIN_NAME]"
